Goal: Leave review/rating: Leave review/rating

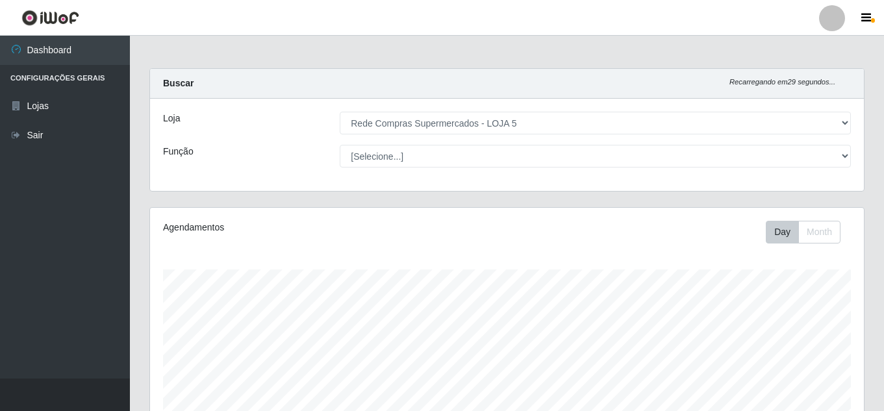
select select "397"
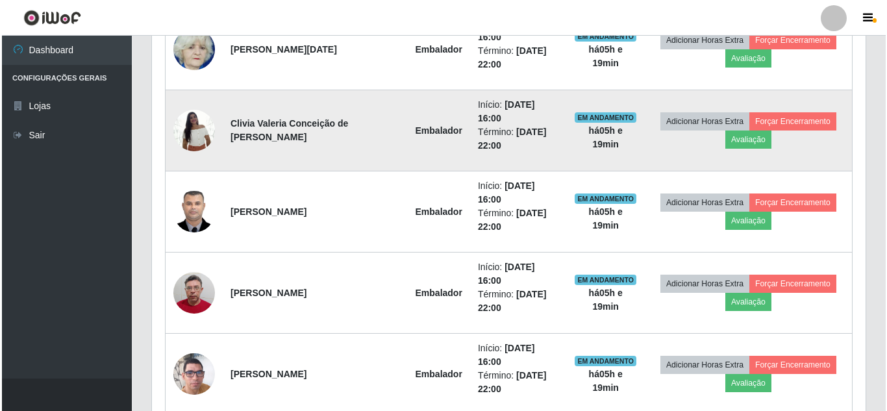
scroll to position [496, 0]
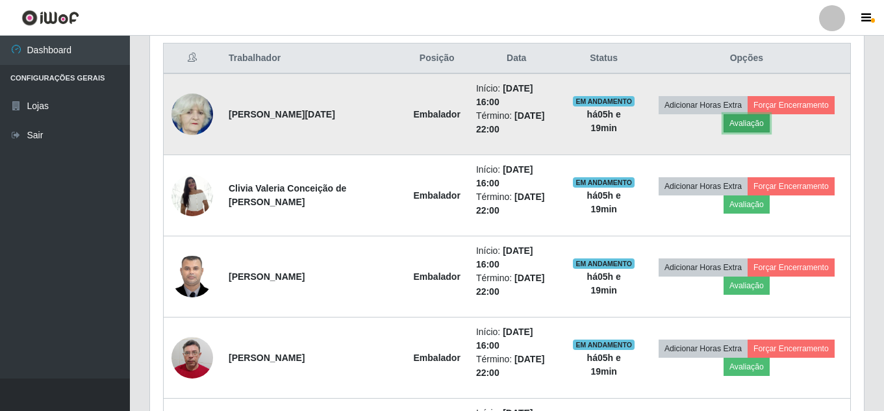
click at [747, 115] on button "Avaliação" at bounding box center [746, 123] width 46 height 18
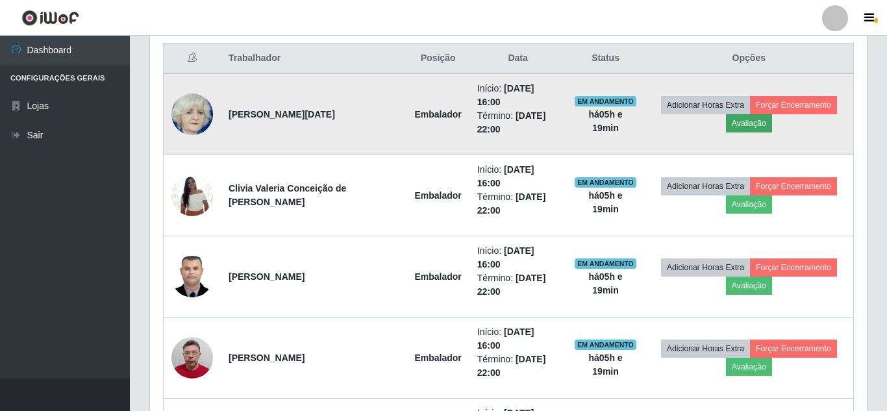
scroll to position [270, 707]
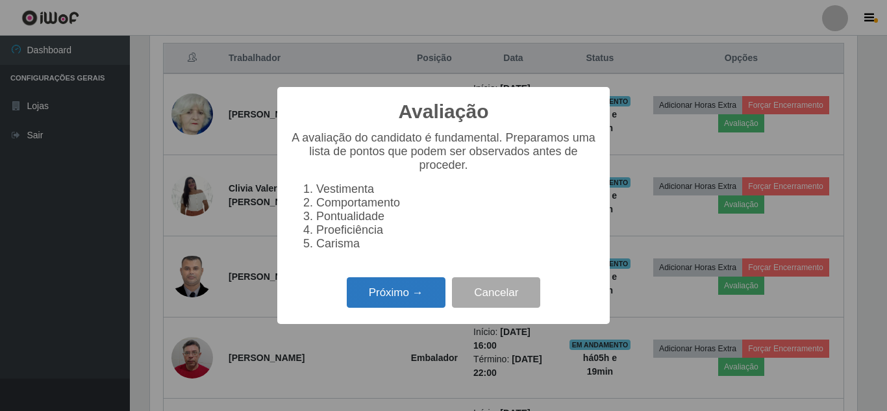
click at [401, 301] on button "Próximo →" at bounding box center [396, 292] width 99 height 31
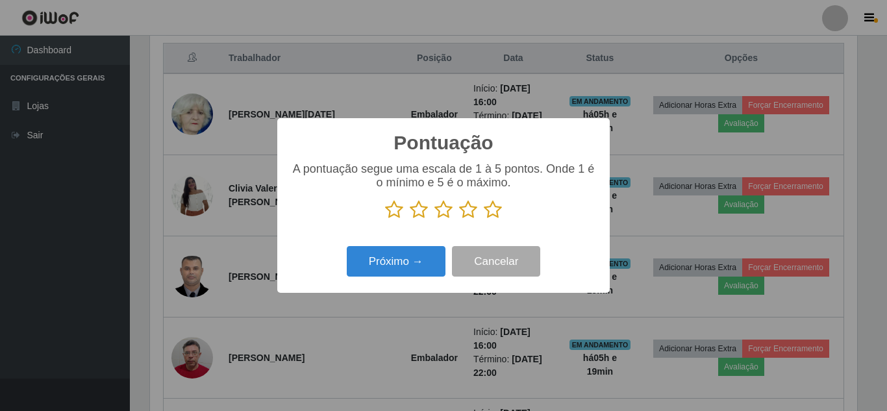
click at [491, 210] on icon at bounding box center [493, 209] width 18 height 19
click at [484, 220] on input "radio" at bounding box center [484, 220] width 0 height 0
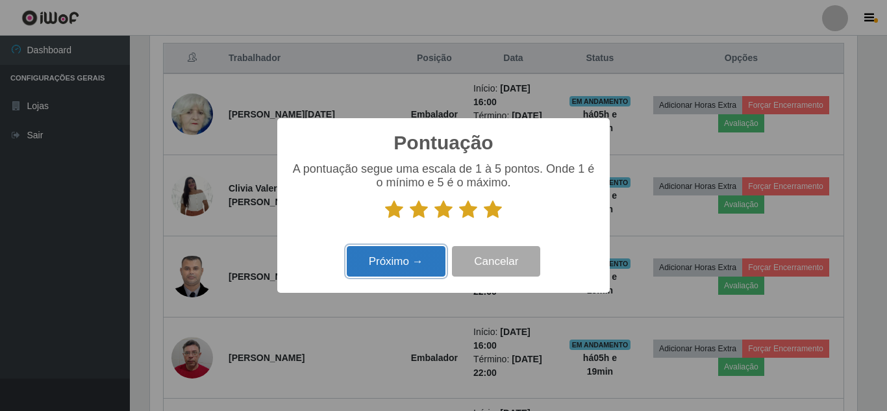
click at [409, 264] on button "Próximo →" at bounding box center [396, 261] width 99 height 31
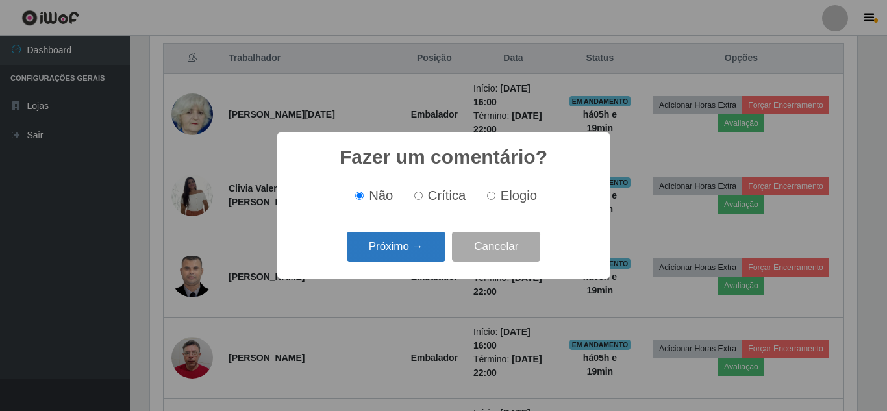
click at [414, 247] on button "Próximo →" at bounding box center [396, 247] width 99 height 31
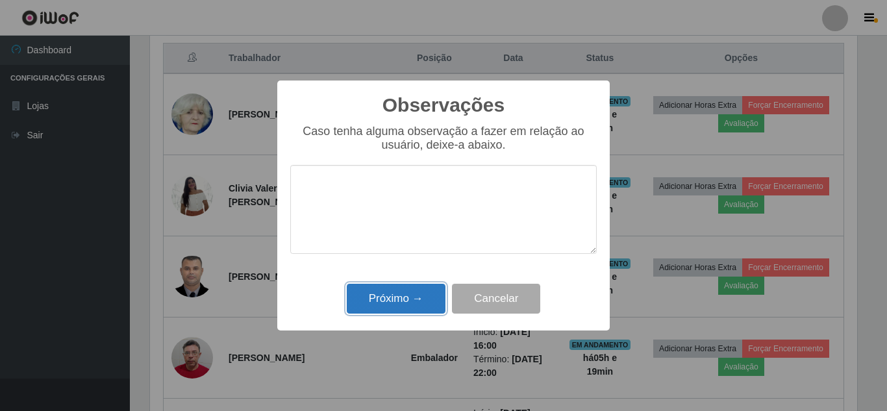
click at [402, 297] on button "Próximo →" at bounding box center [396, 299] width 99 height 31
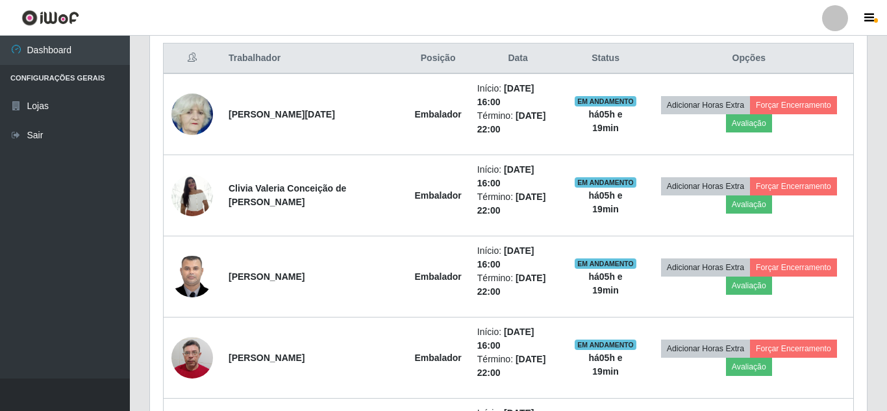
scroll to position [270, 714]
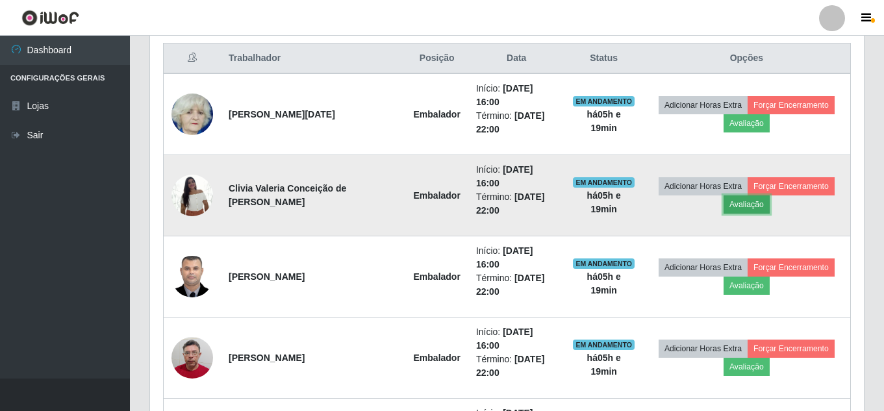
click at [747, 195] on button "Avaliação" at bounding box center [746, 204] width 46 height 18
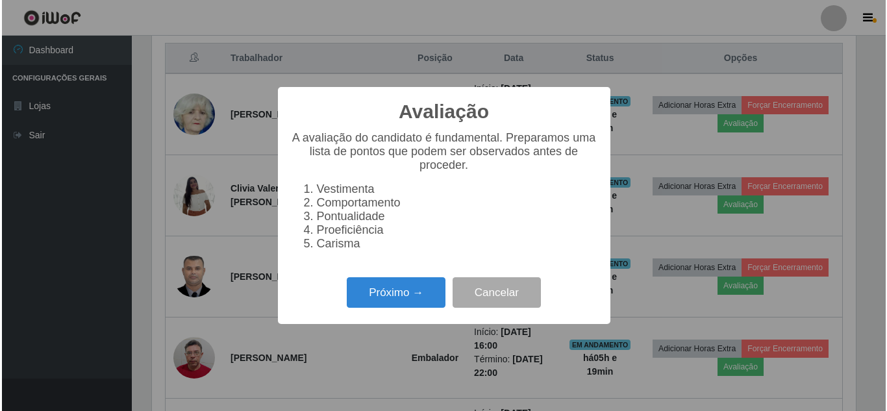
scroll to position [270, 707]
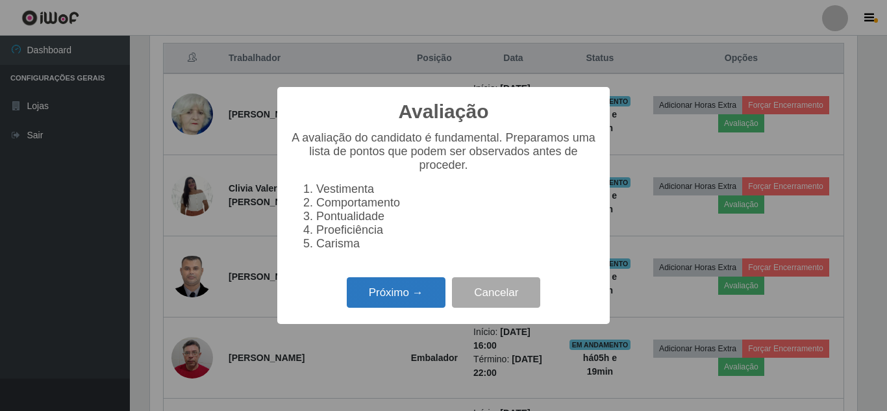
click at [418, 301] on button "Próximo →" at bounding box center [396, 292] width 99 height 31
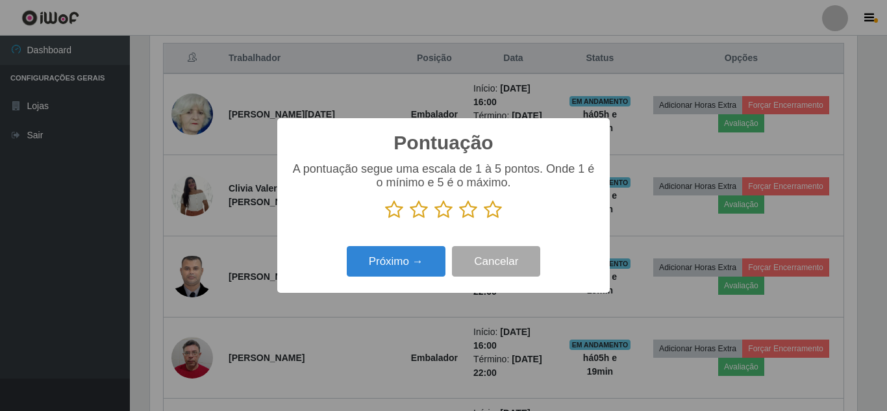
click at [486, 214] on icon at bounding box center [493, 209] width 18 height 19
click at [484, 220] on input "radio" at bounding box center [484, 220] width 0 height 0
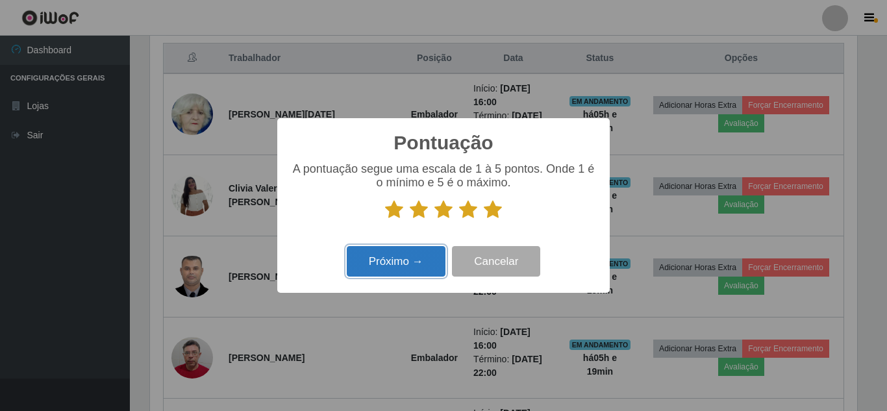
click at [412, 261] on button "Próximo →" at bounding box center [396, 261] width 99 height 31
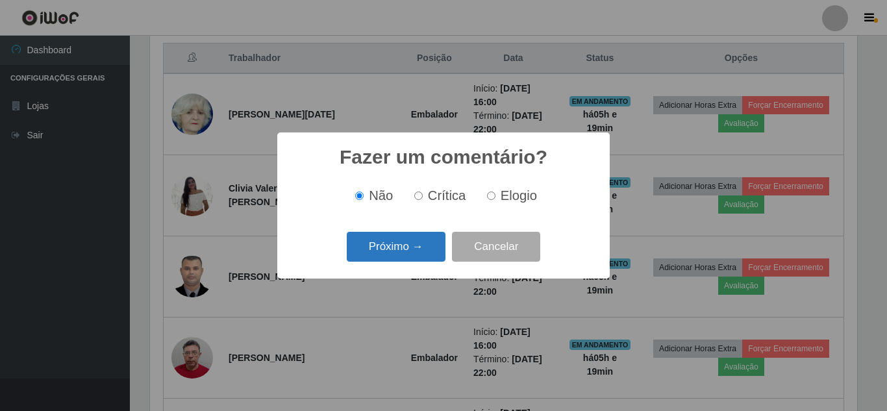
click at [415, 243] on button "Próximo →" at bounding box center [396, 247] width 99 height 31
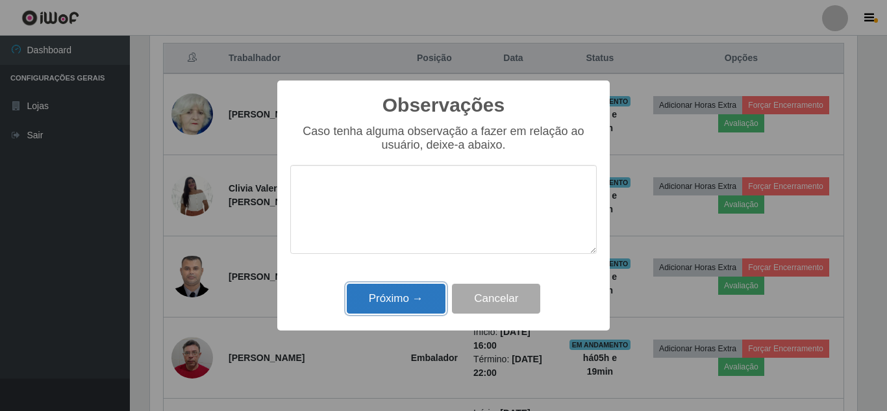
click at [405, 291] on button "Próximo →" at bounding box center [396, 299] width 99 height 31
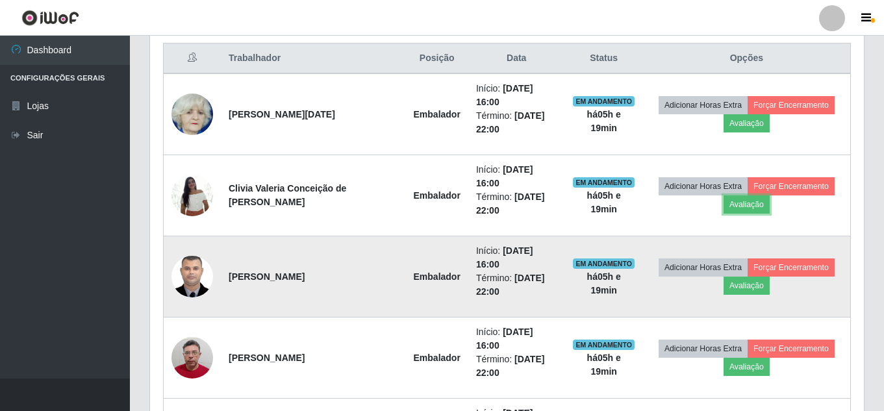
scroll to position [270, 714]
click at [746, 277] on button "Avaliação" at bounding box center [746, 286] width 46 height 18
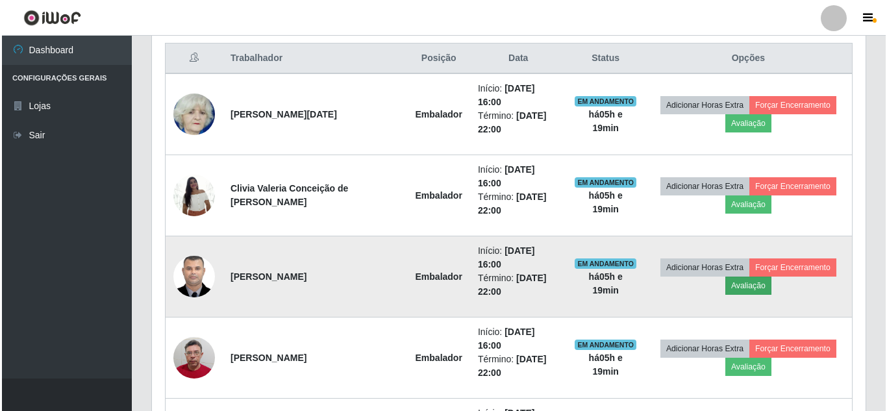
scroll to position [270, 707]
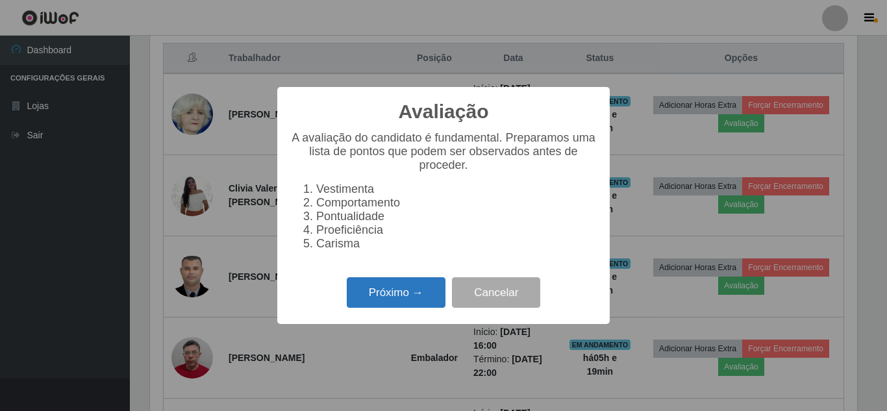
click at [406, 298] on button "Próximo →" at bounding box center [396, 292] width 99 height 31
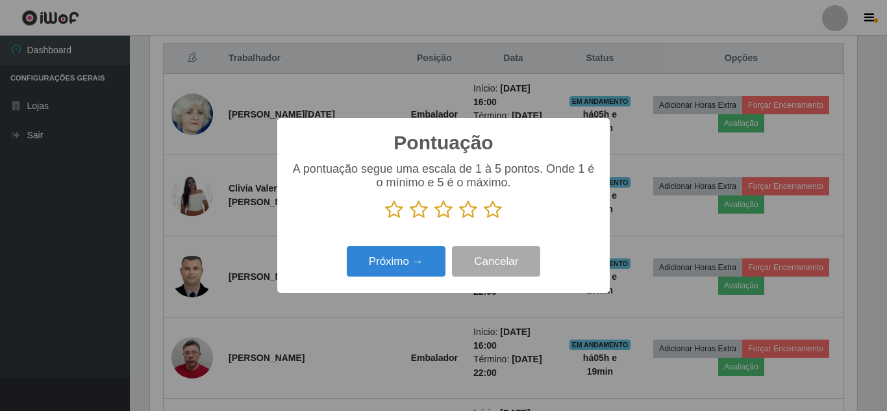
click at [490, 211] on icon at bounding box center [493, 209] width 18 height 19
click at [484, 220] on input "radio" at bounding box center [484, 220] width 0 height 0
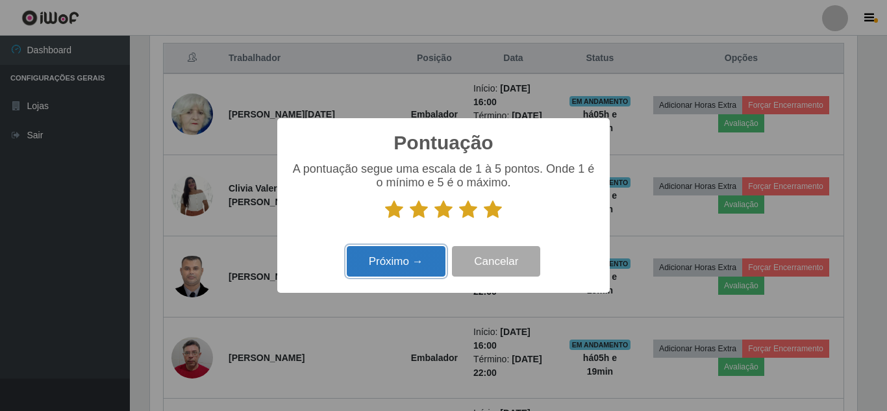
click at [431, 254] on button "Próximo →" at bounding box center [396, 261] width 99 height 31
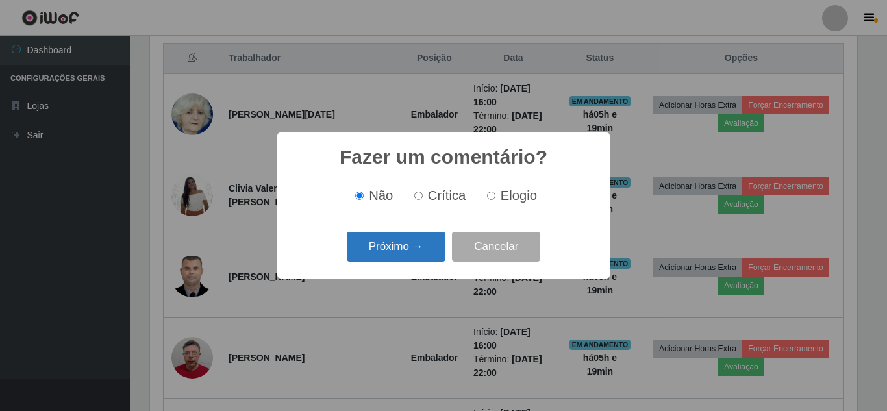
click at [430, 251] on button "Próximo →" at bounding box center [396, 247] width 99 height 31
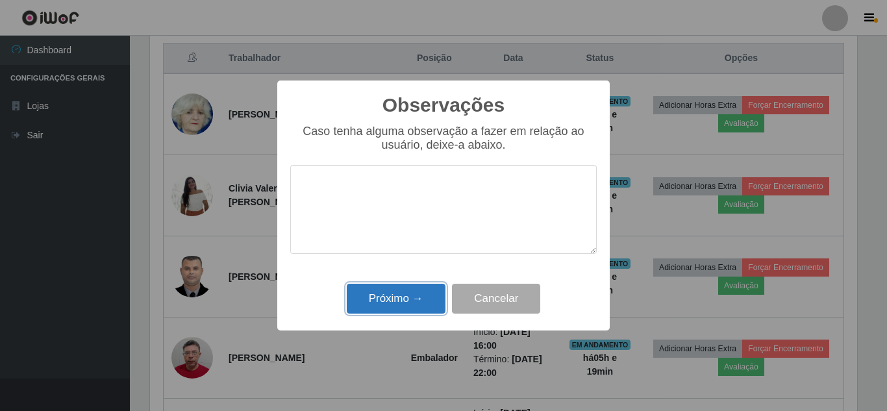
click at [398, 299] on button "Próximo →" at bounding box center [396, 299] width 99 height 31
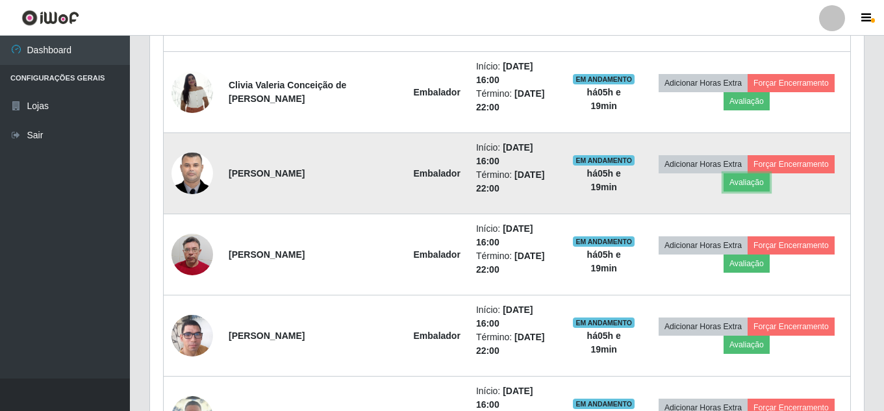
scroll to position [625, 0]
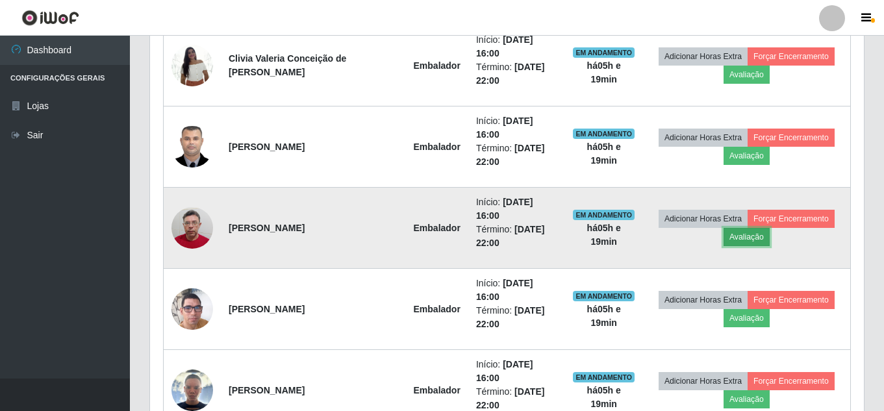
click at [740, 228] on button "Avaliação" at bounding box center [746, 237] width 46 height 18
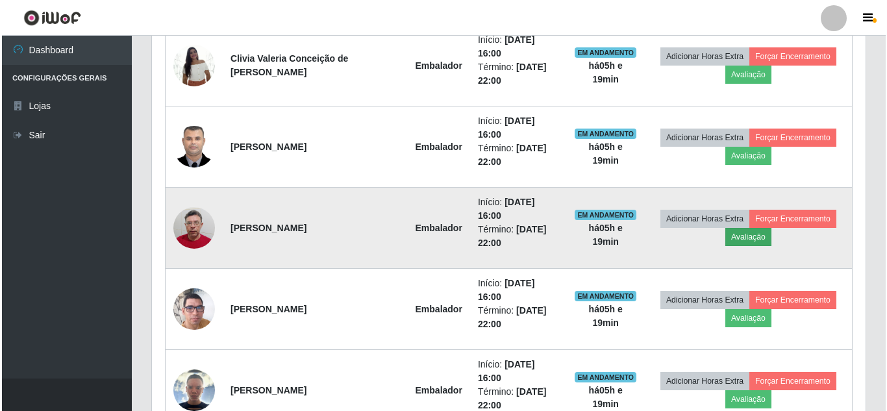
scroll to position [270, 707]
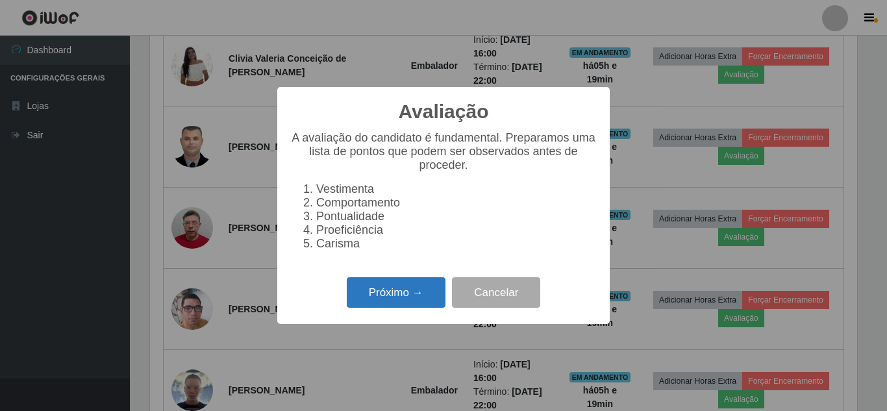
click at [402, 293] on button "Próximo →" at bounding box center [396, 292] width 99 height 31
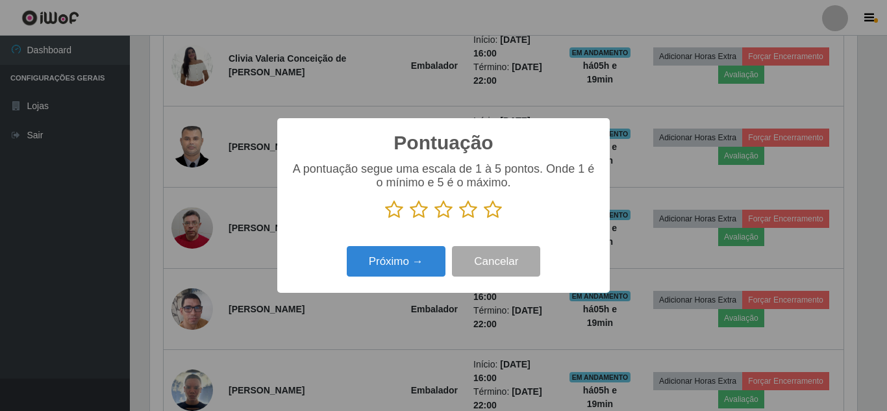
click at [497, 216] on icon at bounding box center [493, 209] width 18 height 19
click at [484, 220] on input "radio" at bounding box center [484, 220] width 0 height 0
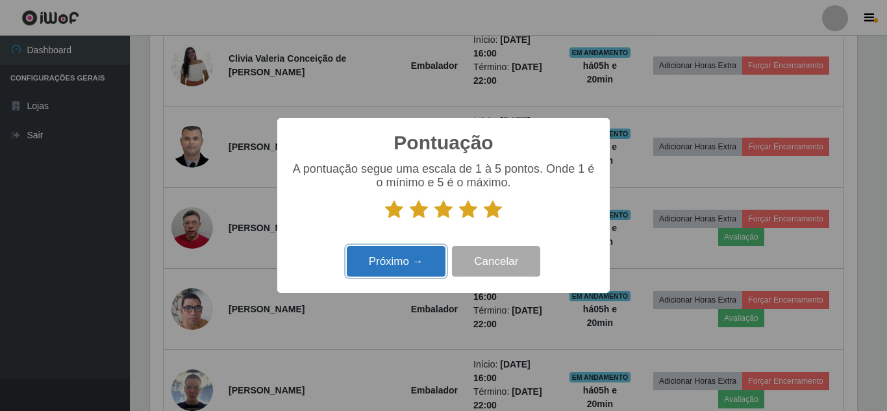
click at [404, 262] on button "Próximo →" at bounding box center [396, 261] width 99 height 31
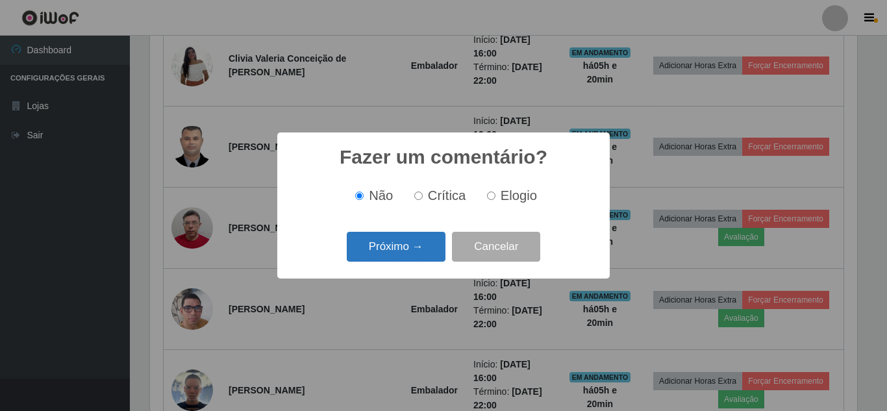
click at [414, 243] on button "Próximo →" at bounding box center [396, 247] width 99 height 31
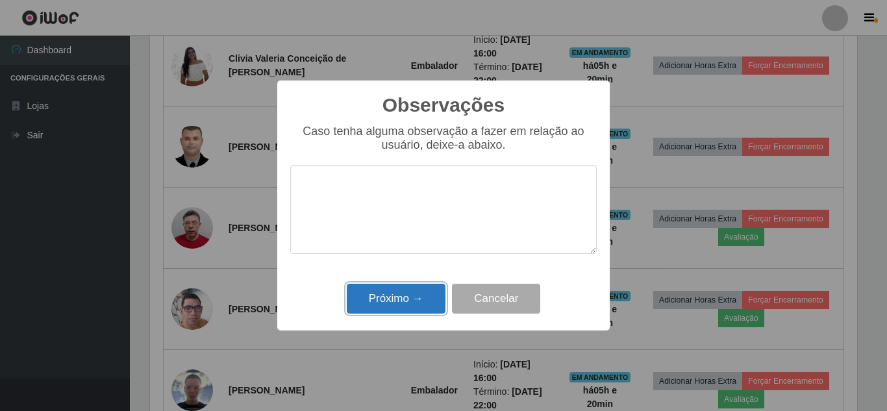
click at [406, 290] on button "Próximo →" at bounding box center [396, 299] width 99 height 31
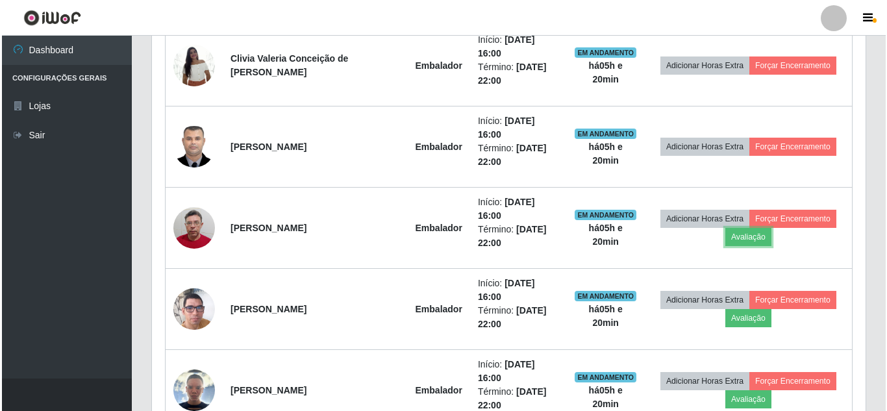
scroll to position [270, 714]
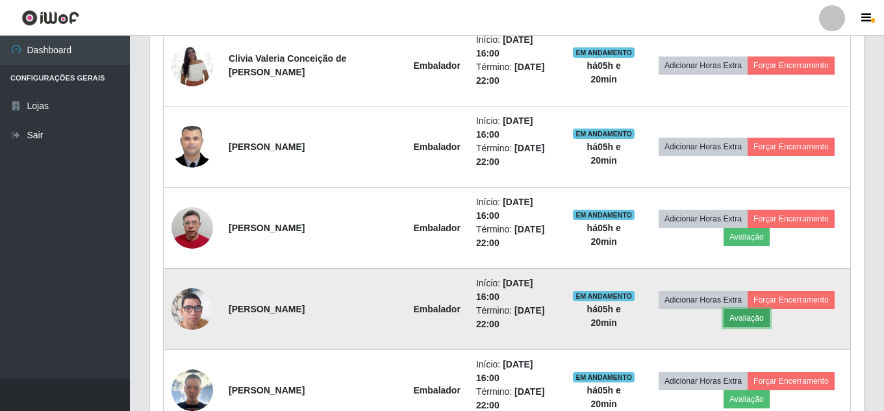
click at [742, 309] on button "Avaliação" at bounding box center [746, 318] width 46 height 18
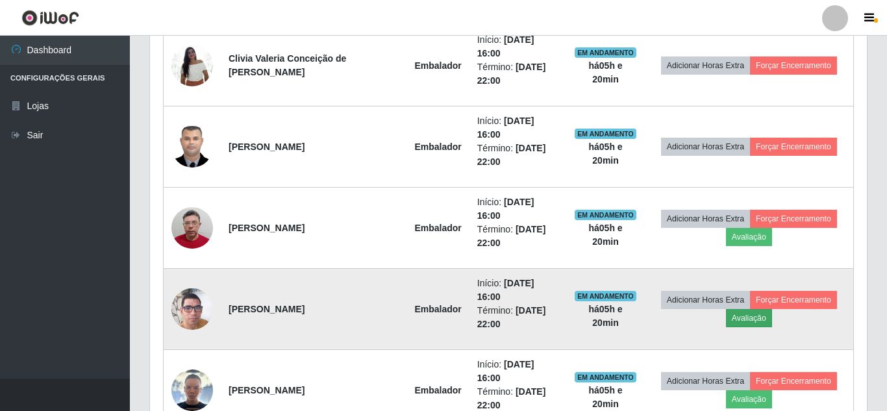
scroll to position [0, 0]
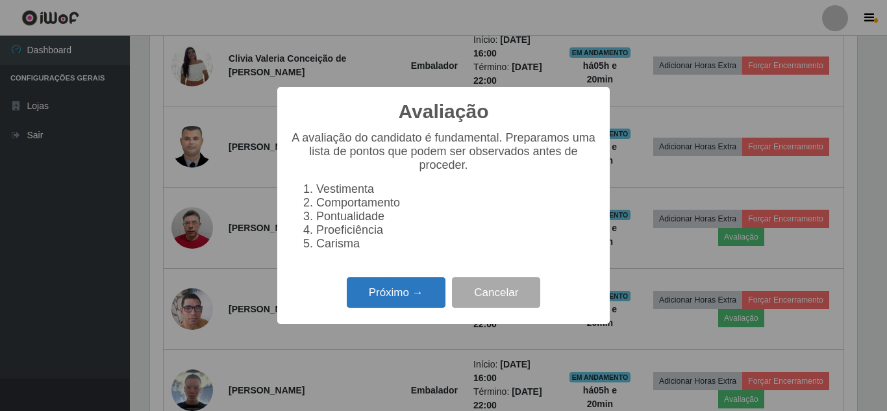
click at [402, 294] on button "Próximo →" at bounding box center [396, 292] width 99 height 31
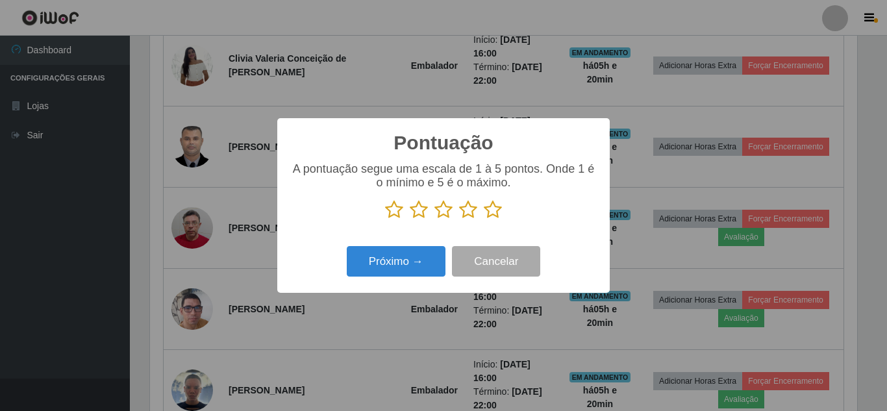
click at [497, 212] on icon at bounding box center [493, 209] width 18 height 19
click at [484, 220] on input "radio" at bounding box center [484, 220] width 0 height 0
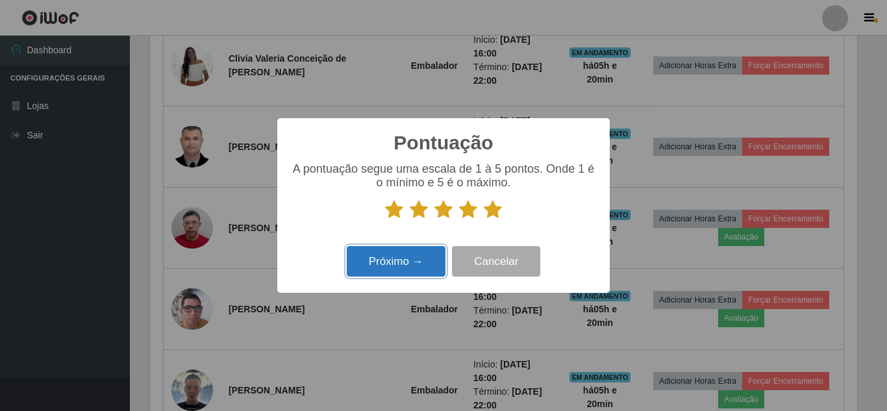
click at [396, 262] on button "Próximo →" at bounding box center [396, 261] width 99 height 31
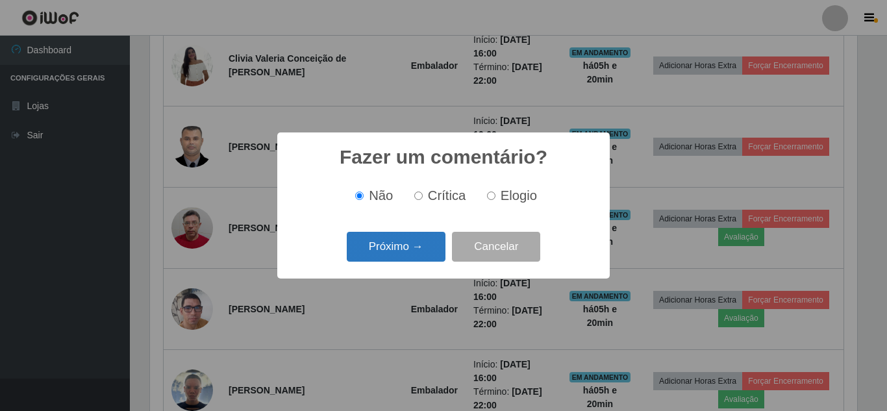
click at [422, 240] on button "Próximo →" at bounding box center [396, 247] width 99 height 31
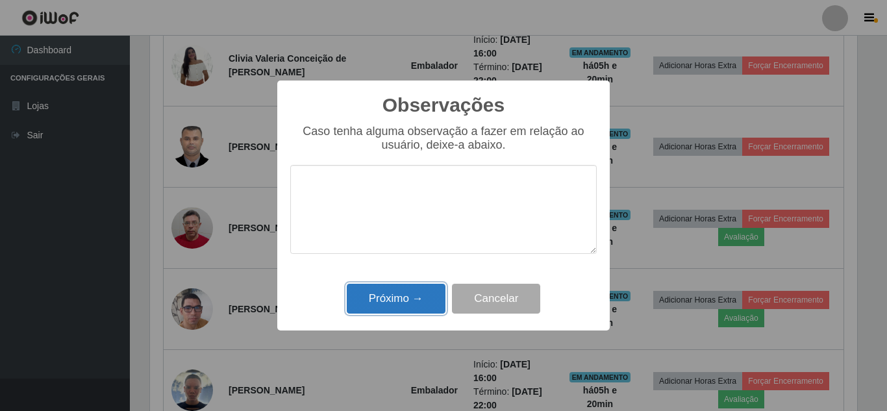
click at [415, 305] on button "Próximo →" at bounding box center [396, 299] width 99 height 31
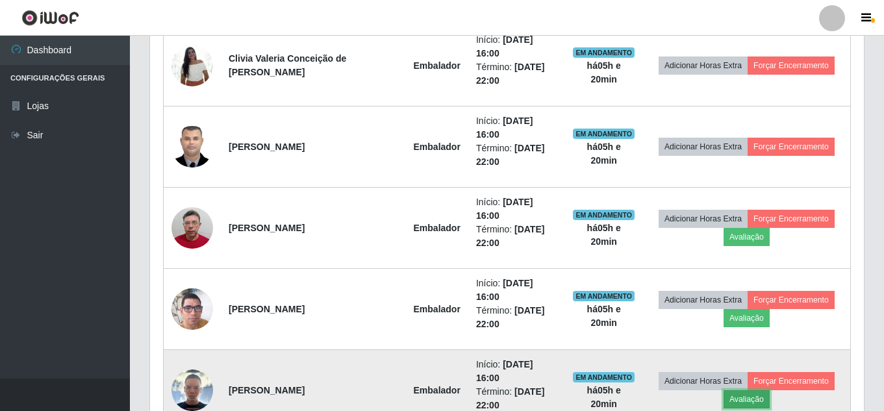
click at [744, 390] on button "Avaliação" at bounding box center [746, 399] width 46 height 18
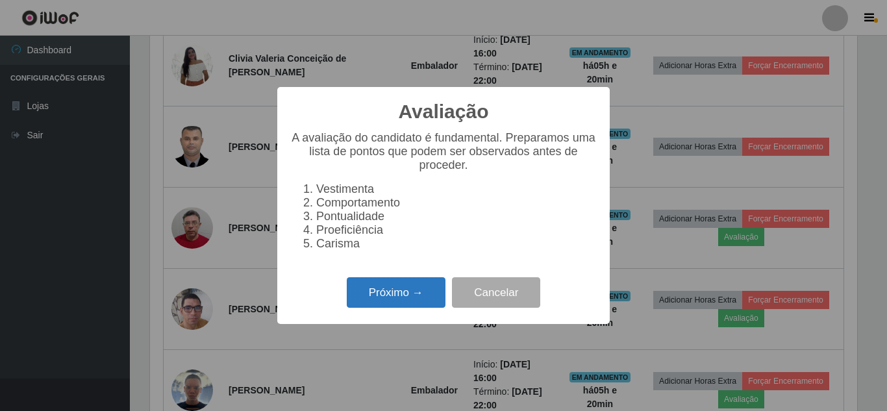
click at [424, 299] on button "Próximo →" at bounding box center [396, 292] width 99 height 31
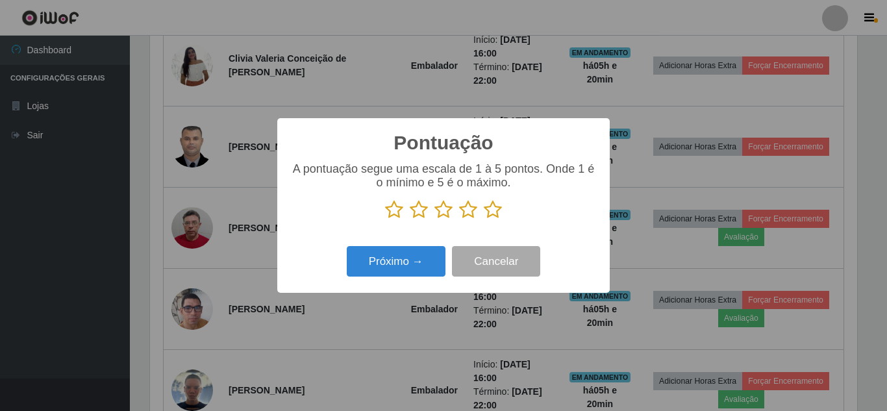
click at [492, 212] on icon at bounding box center [493, 209] width 18 height 19
click at [484, 220] on input "radio" at bounding box center [484, 220] width 0 height 0
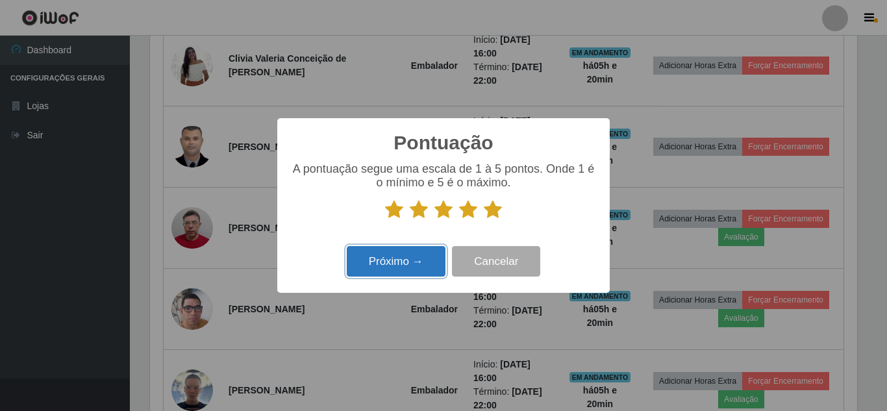
click at [423, 258] on button "Próximo →" at bounding box center [396, 261] width 99 height 31
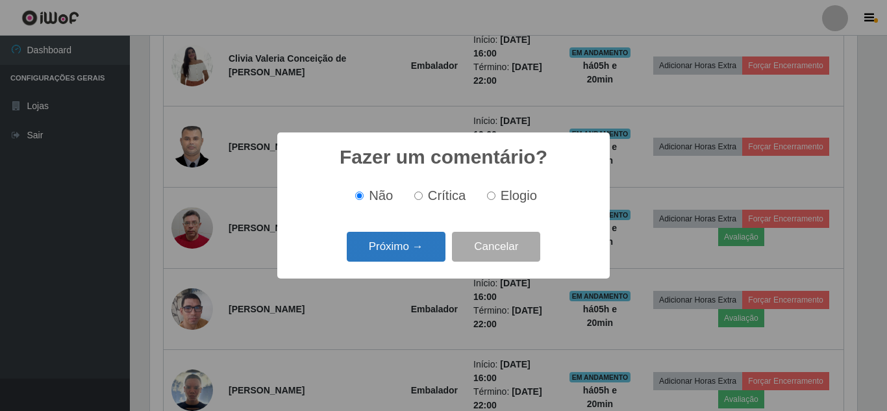
click at [435, 249] on button "Próximo →" at bounding box center [396, 247] width 99 height 31
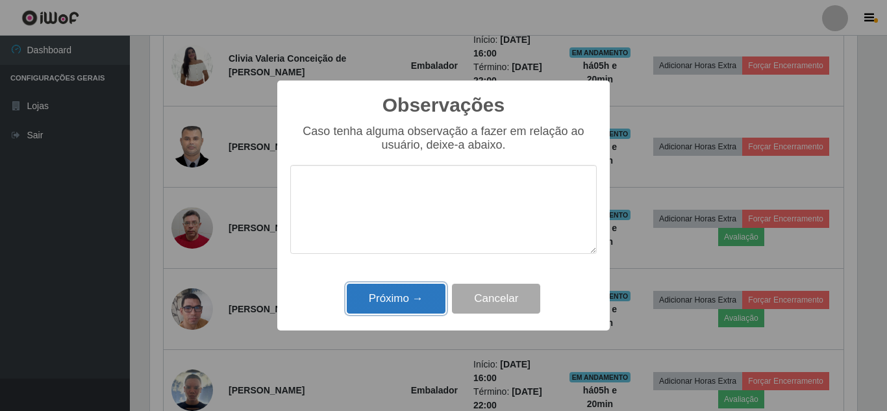
click at [414, 294] on button "Próximo →" at bounding box center [396, 299] width 99 height 31
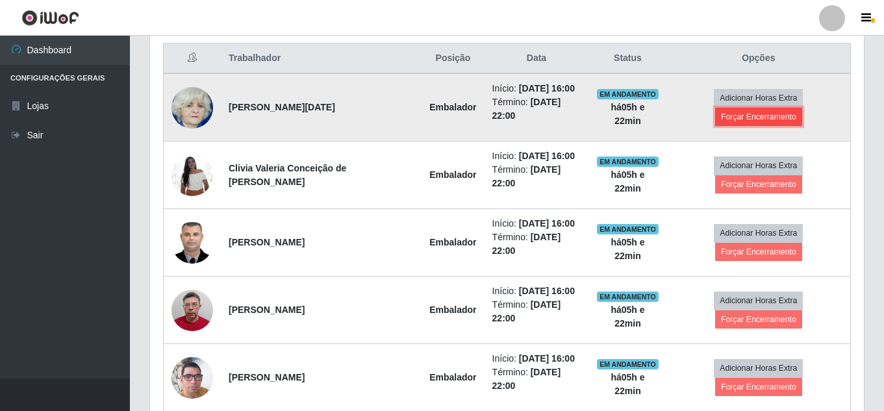
click at [783, 123] on button "Forçar Encerramento" at bounding box center [758, 117] width 87 height 18
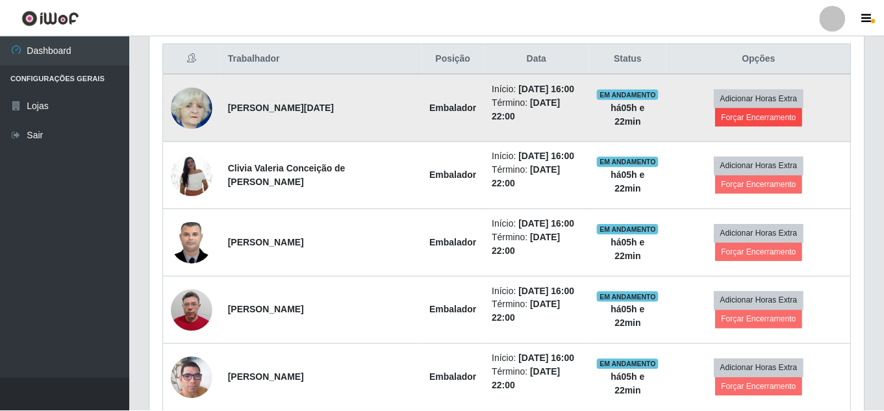
scroll to position [270, 707]
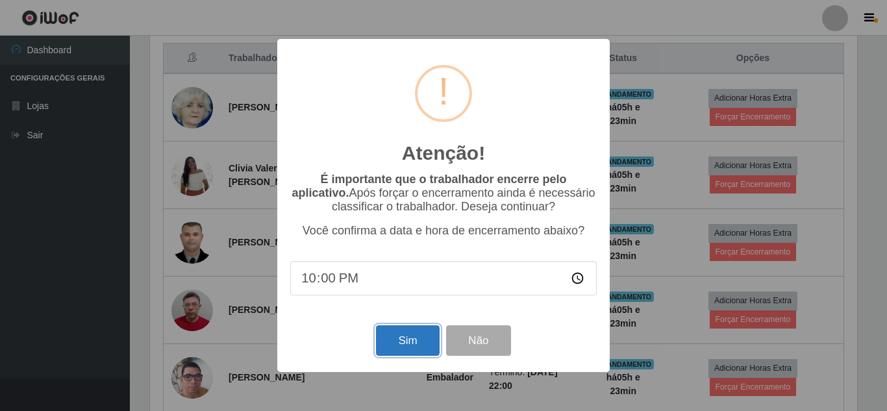
drag, startPoint x: 424, startPoint y: 339, endPoint x: 438, endPoint y: 340, distance: 13.7
click at [425, 340] on button "Sim" at bounding box center [407, 340] width 63 height 31
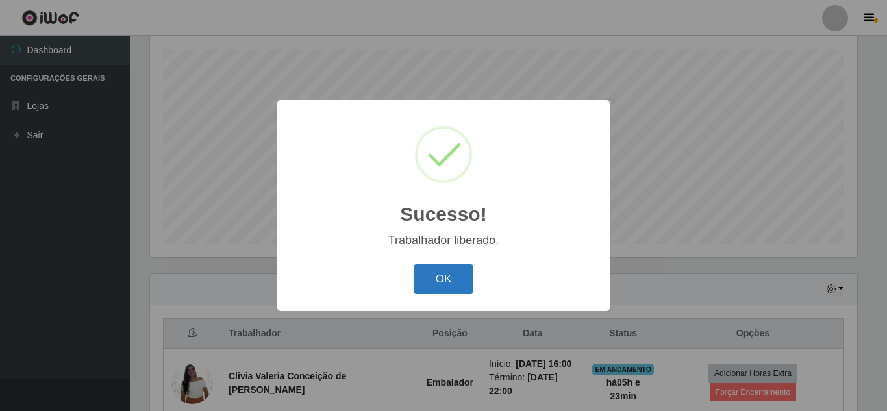
click at [463, 284] on button "OK" at bounding box center [444, 279] width 60 height 31
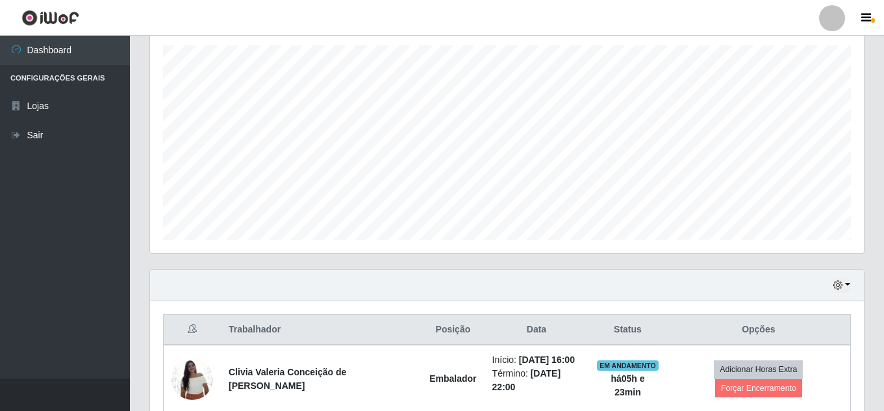
scroll to position [350, 0]
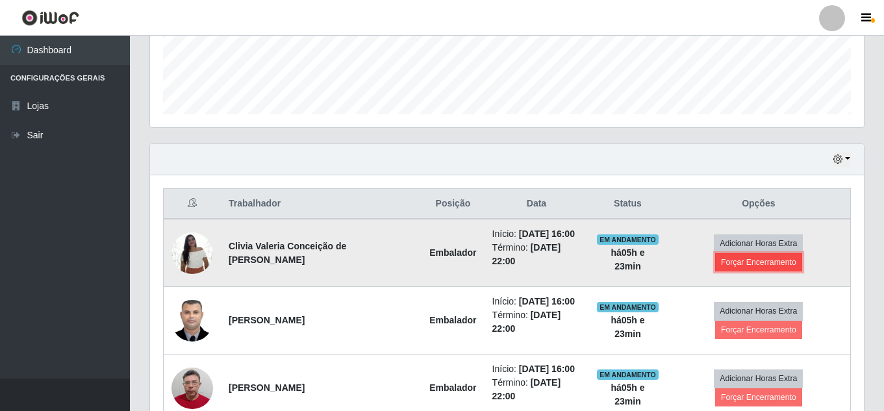
click at [757, 271] on button "Forçar Encerramento" at bounding box center [758, 262] width 87 height 18
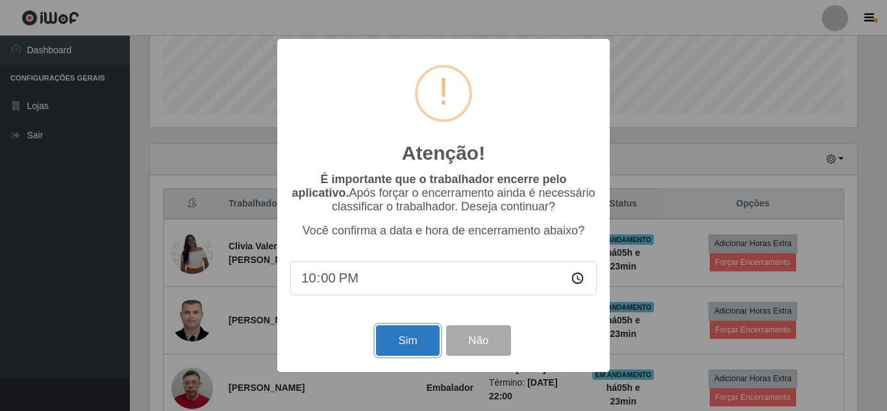
click at [411, 347] on button "Sim" at bounding box center [407, 340] width 63 height 31
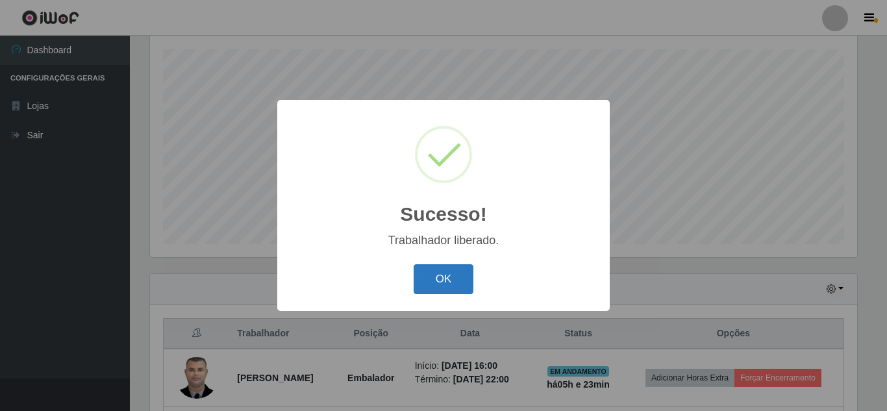
click at [462, 285] on button "OK" at bounding box center [444, 279] width 60 height 31
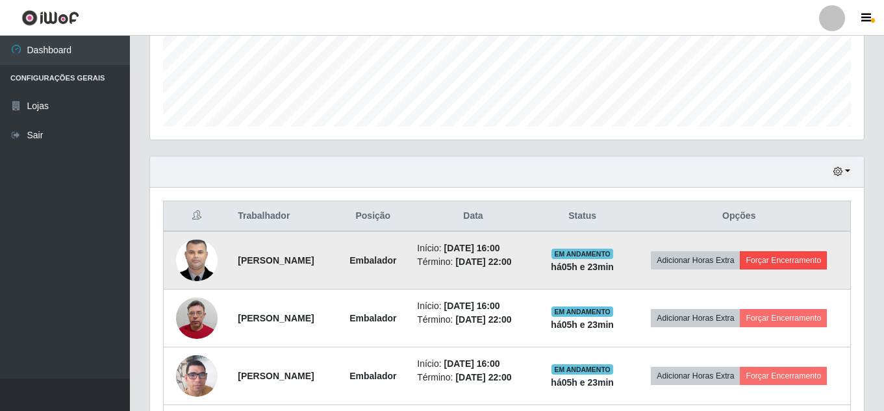
scroll to position [350, 0]
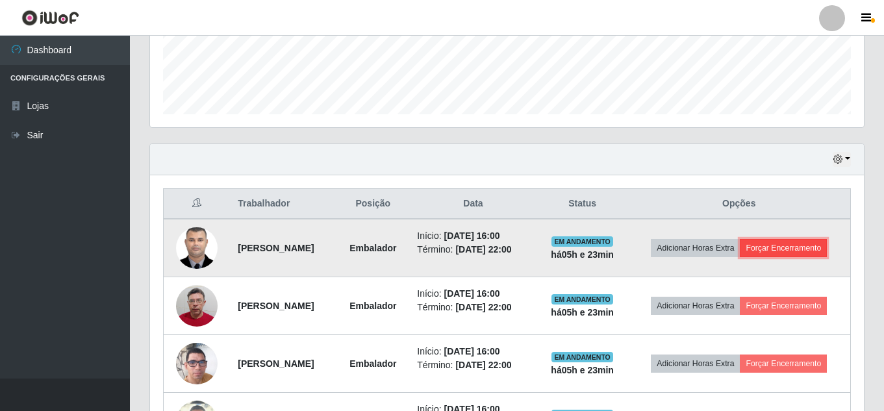
click at [792, 249] on button "Forçar Encerramento" at bounding box center [783, 248] width 87 height 18
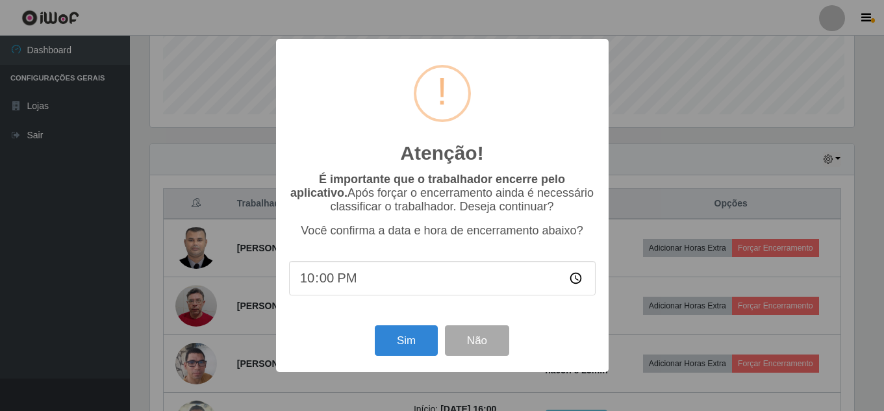
scroll to position [270, 707]
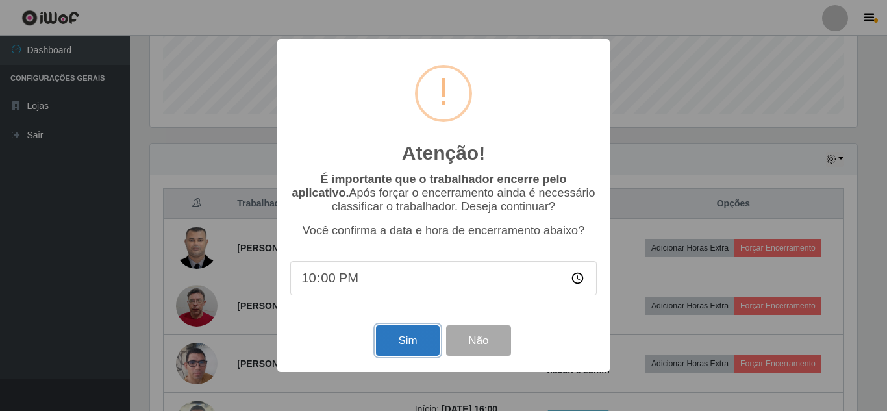
click at [405, 346] on button "Sim" at bounding box center [407, 340] width 63 height 31
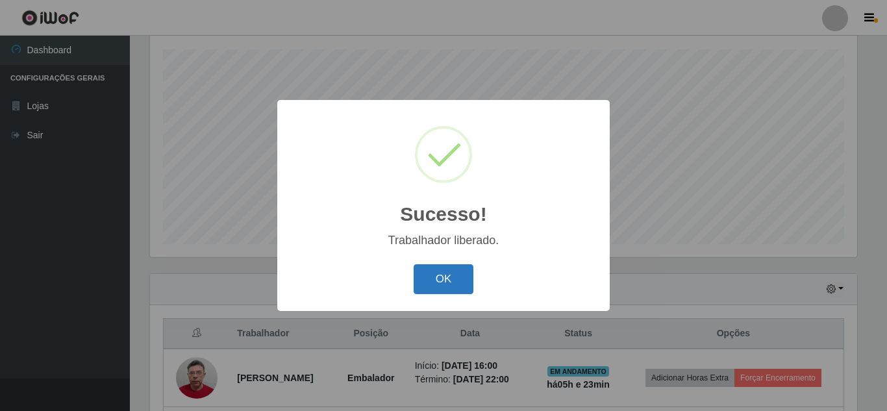
click at [451, 273] on button "OK" at bounding box center [444, 279] width 60 height 31
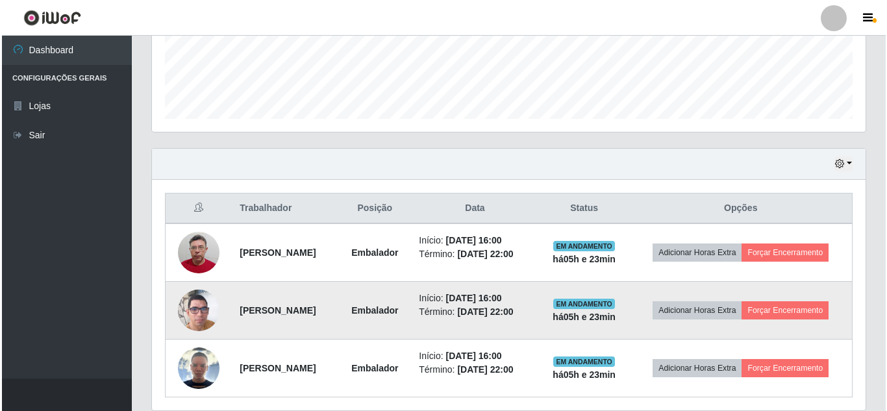
scroll to position [350, 0]
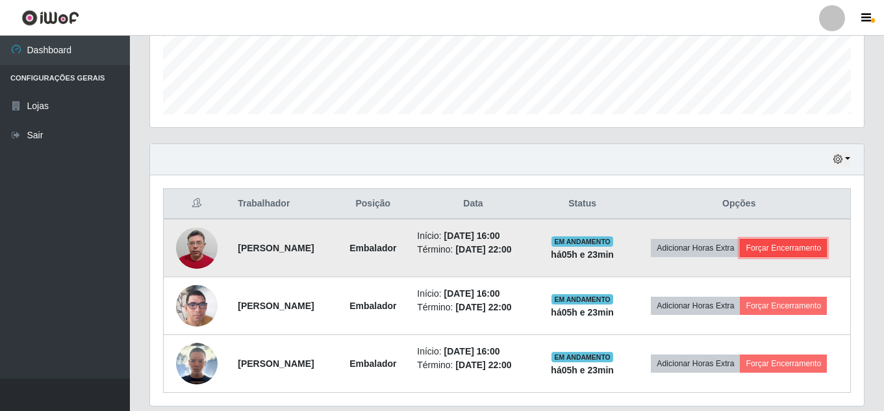
click at [773, 245] on button "Forçar Encerramento" at bounding box center [783, 248] width 87 height 18
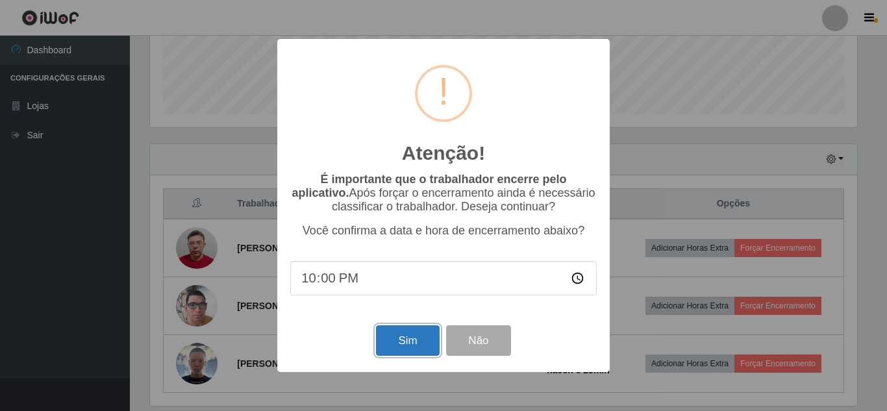
click at [410, 347] on button "Sim" at bounding box center [407, 340] width 63 height 31
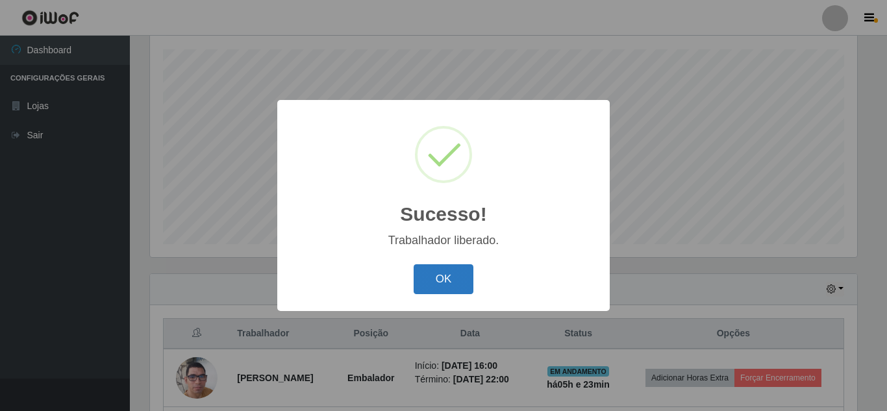
click at [440, 279] on button "OK" at bounding box center [444, 279] width 60 height 31
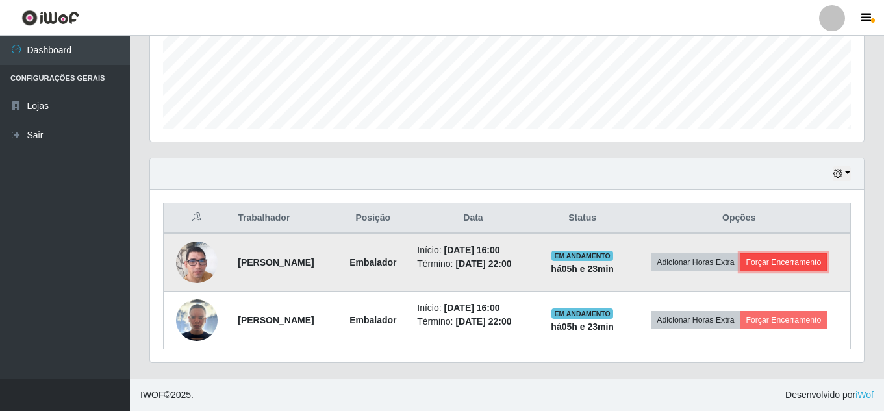
click at [783, 264] on button "Forçar Encerramento" at bounding box center [783, 262] width 87 height 18
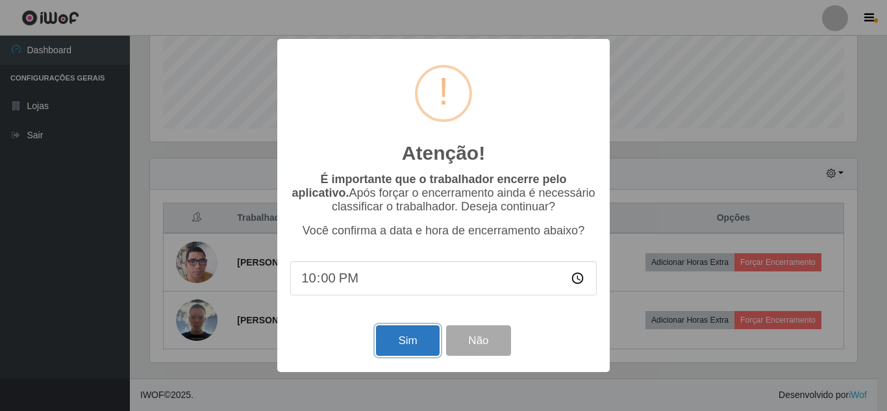
click at [399, 335] on button "Sim" at bounding box center [407, 340] width 63 height 31
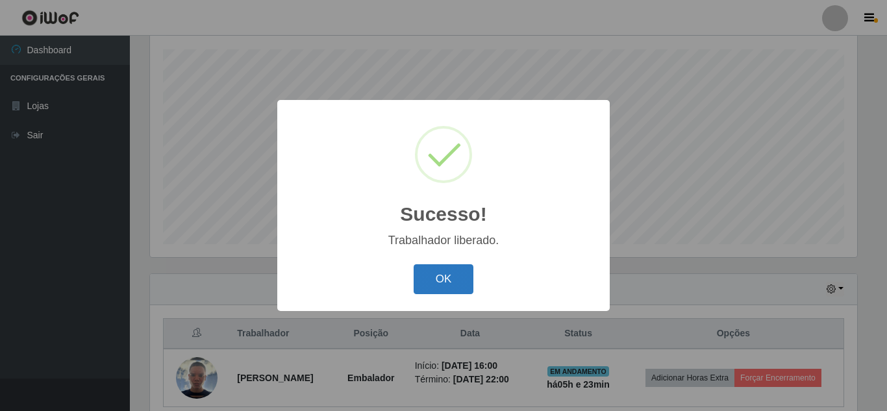
click at [428, 286] on button "OK" at bounding box center [444, 279] width 60 height 31
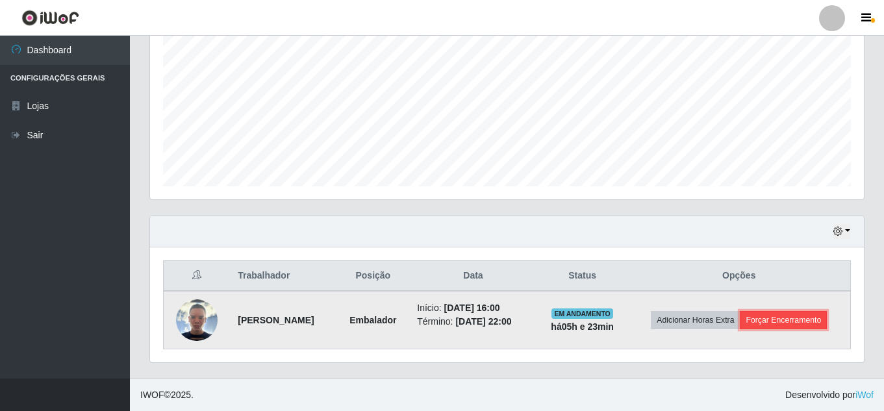
click at [801, 314] on button "Forçar Encerramento" at bounding box center [783, 320] width 87 height 18
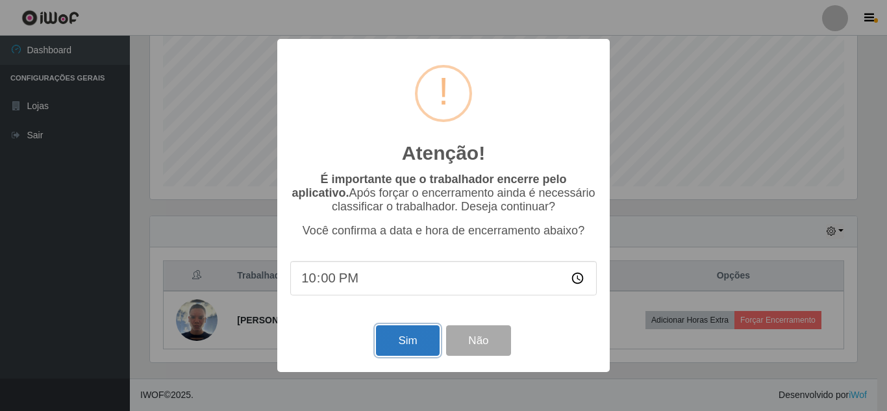
click at [408, 342] on button "Sim" at bounding box center [407, 340] width 63 height 31
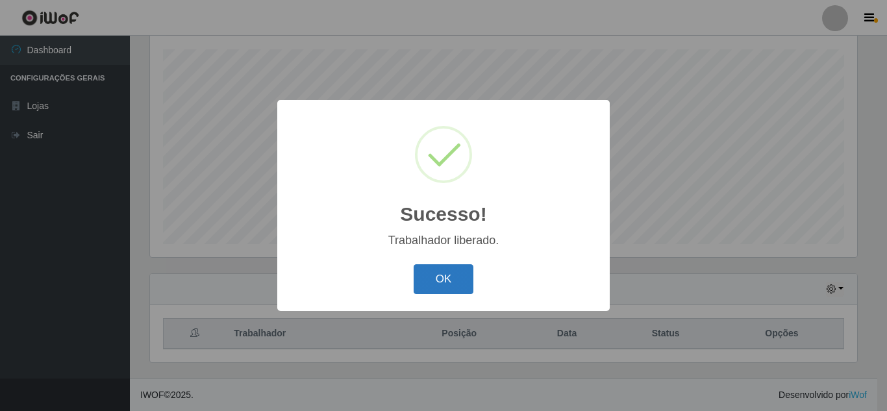
click at [462, 280] on button "OK" at bounding box center [444, 279] width 60 height 31
